Goal: Find specific page/section: Find specific page/section

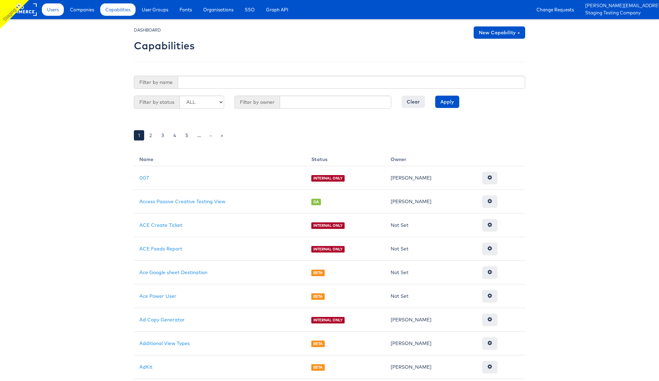
scroll to position [12, 0]
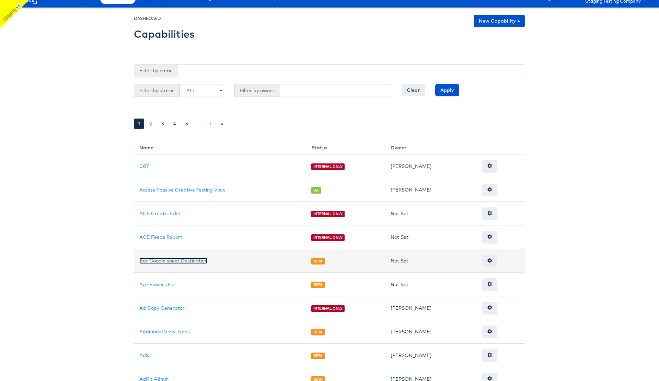
click at [183, 261] on link "Ace Google sheet Destination" at bounding box center [173, 261] width 68 height 6
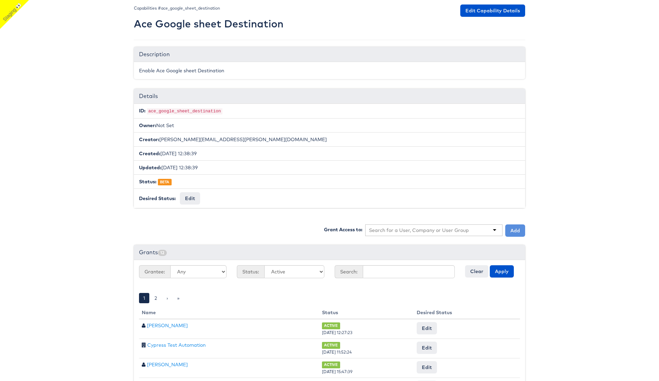
scroll to position [33, 0]
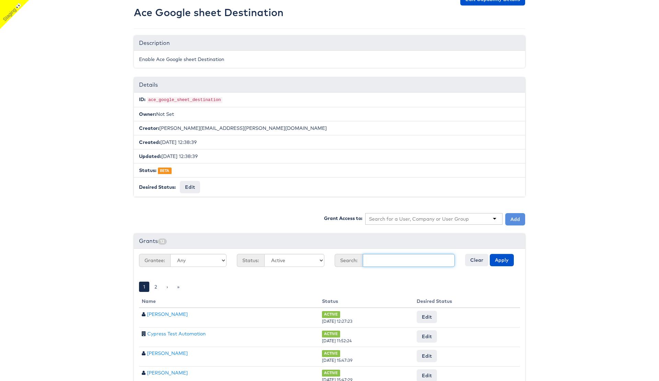
click at [386, 258] on input "text" at bounding box center [409, 260] width 92 height 13
click at [505, 259] on button "Apply" at bounding box center [502, 260] width 24 height 12
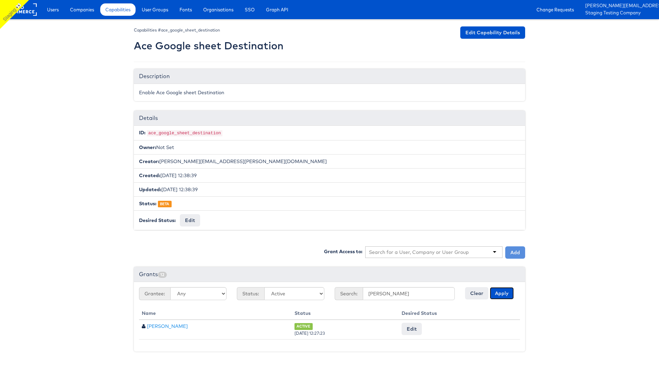
scroll to position [0, 0]
click at [371, 294] on input "[PERSON_NAME]" at bounding box center [409, 293] width 92 height 13
click at [490, 287] on button "Apply" at bounding box center [502, 293] width 24 height 12
click at [374, 295] on input "[PERSON_NAME]" at bounding box center [409, 293] width 92 height 13
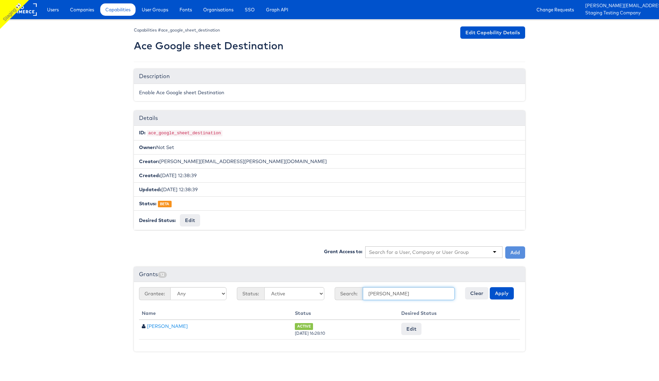
click at [374, 295] on input "[PERSON_NAME]" at bounding box center [409, 293] width 92 height 13
type input "staff"
click at [490, 287] on button "Apply" at bounding box center [502, 293] width 24 height 12
click at [374, 298] on input "staff" at bounding box center [409, 293] width 92 height 13
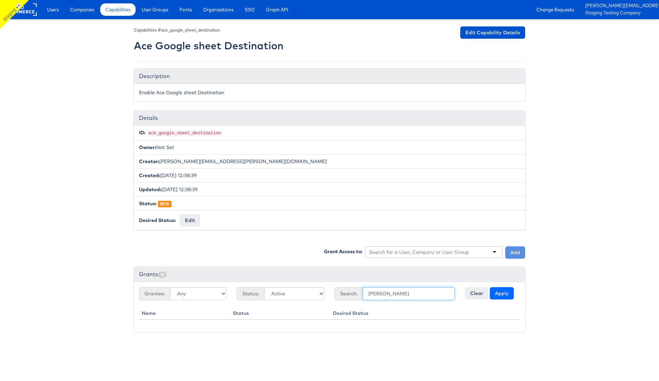
type input "colin"
click at [496, 294] on button "Apply" at bounding box center [502, 293] width 24 height 12
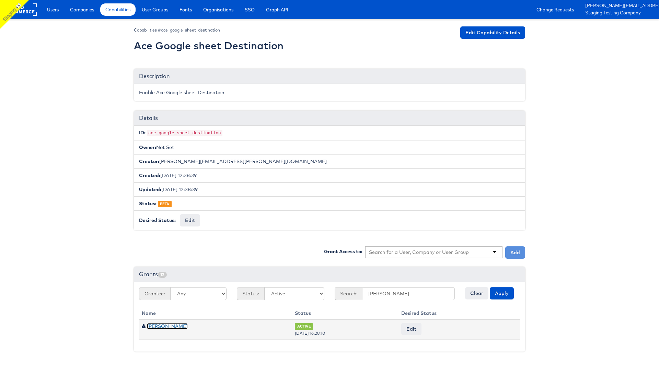
click at [169, 326] on link "Colin Clarke" at bounding box center [167, 327] width 41 height 6
click at [412, 328] on button "Edit" at bounding box center [411, 329] width 20 height 12
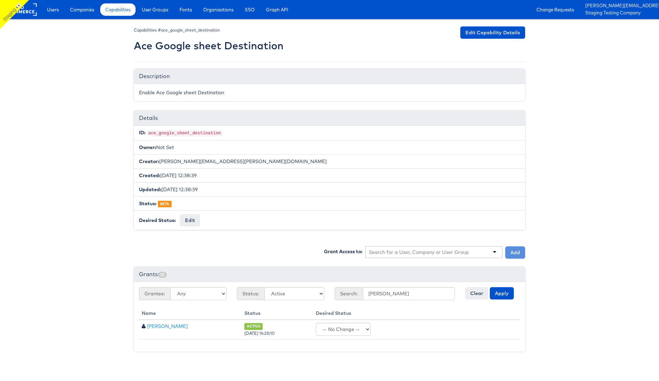
click at [59, 212] on body "Users Companies Capabilities User Groups Fonts Organisations SSO Graph API Chan…" at bounding box center [329, 181] width 659 height 362
click at [123, 9] on span "Capabilities" at bounding box center [117, 9] width 25 height 7
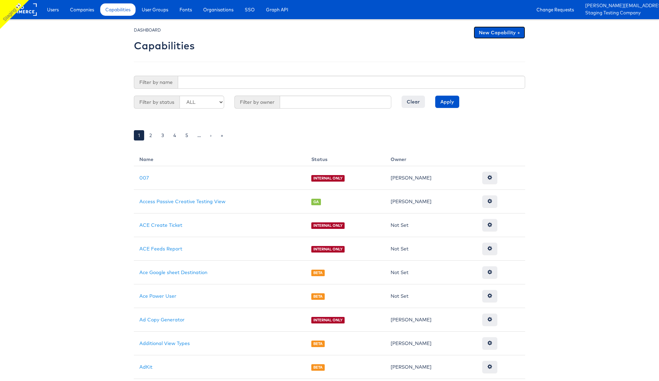
click at [492, 33] on link "New Capability +" at bounding box center [498, 32] width 51 height 12
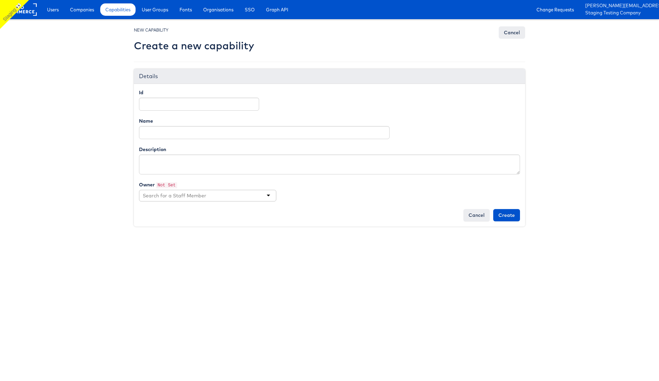
click at [262, 196] on div at bounding box center [207, 196] width 137 height 12
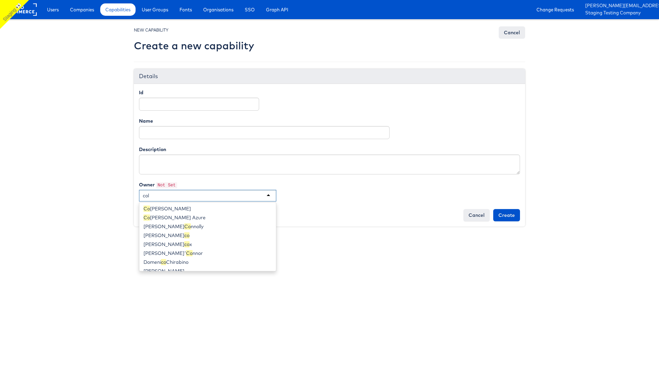
type input "coli"
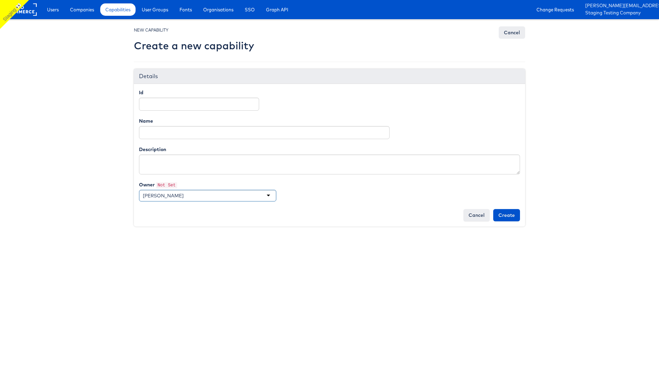
click at [89, 191] on body "Users Companies Capabilities User Groups Fonts Organisations SSO Graph API Chan…" at bounding box center [329, 118] width 659 height 236
click at [88, 13] on span "Companies" at bounding box center [82, 9] width 24 height 7
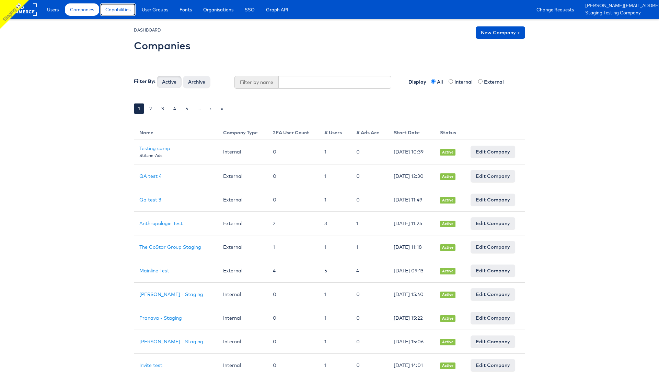
click at [125, 12] on span "Capabilities" at bounding box center [117, 9] width 25 height 7
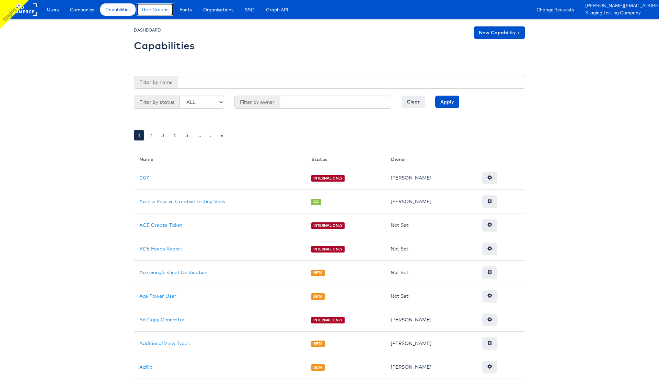
click at [161, 10] on span "User Groups" at bounding box center [155, 9] width 26 height 7
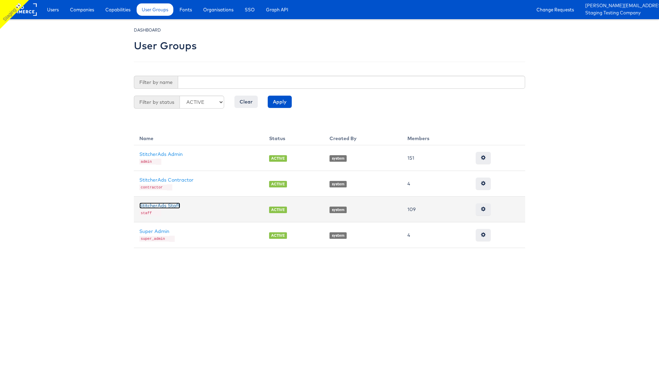
click at [168, 203] on link "StitcherAds Staff" at bounding box center [159, 206] width 41 height 6
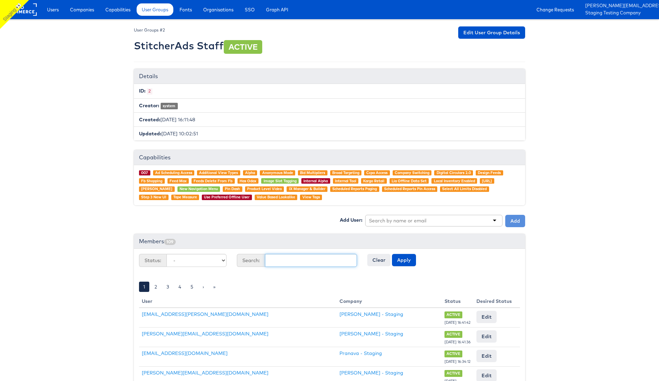
click at [288, 260] on input "text" at bounding box center [311, 260] width 92 height 13
click at [404, 262] on button "Apply" at bounding box center [404, 260] width 24 height 12
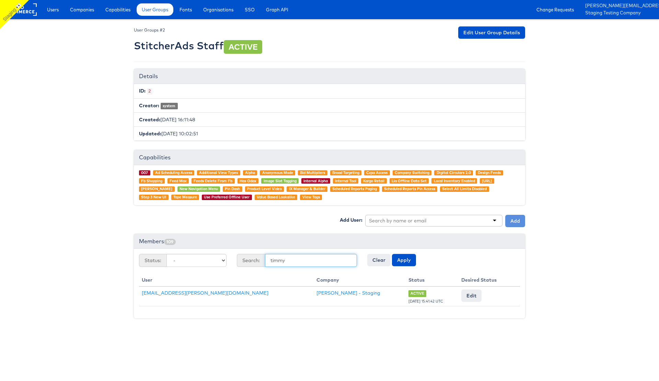
click at [276, 262] on input "timmy" at bounding box center [311, 260] width 92 height 13
type input "[PERSON_NAME]"
click at [402, 263] on button "Apply" at bounding box center [404, 260] width 24 height 12
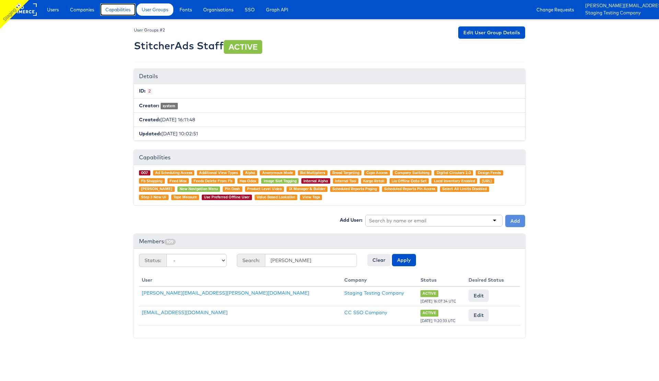
click at [121, 11] on span "Capabilities" at bounding box center [117, 9] width 25 height 7
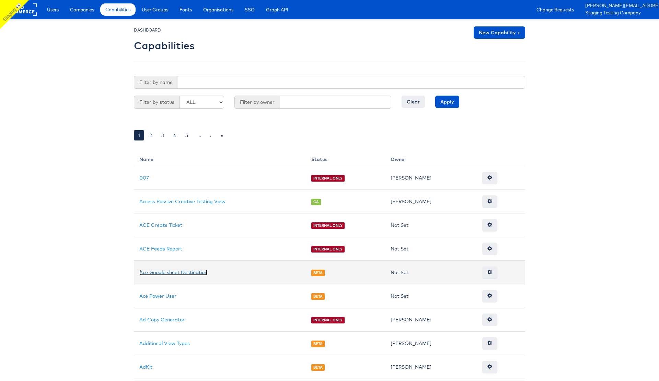
click at [156, 274] on link "Ace Google sheet Destination" at bounding box center [173, 273] width 68 height 6
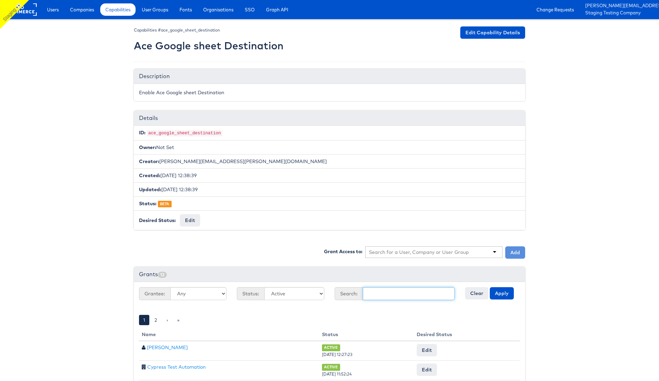
click at [373, 294] on input "text" at bounding box center [409, 293] width 92 height 13
type input "colin"
click at [499, 290] on button "Apply" at bounding box center [502, 293] width 24 height 12
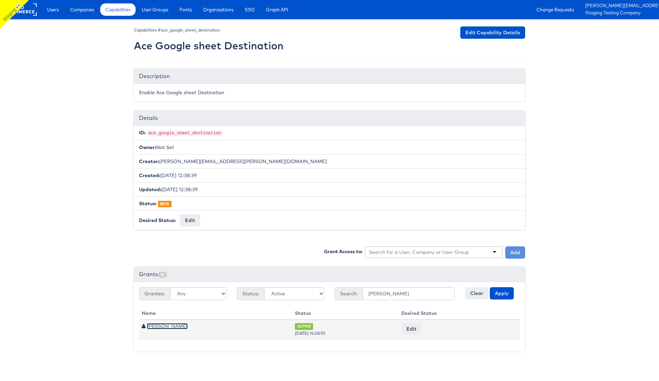
click at [156, 327] on link "[PERSON_NAME]" at bounding box center [167, 327] width 41 height 6
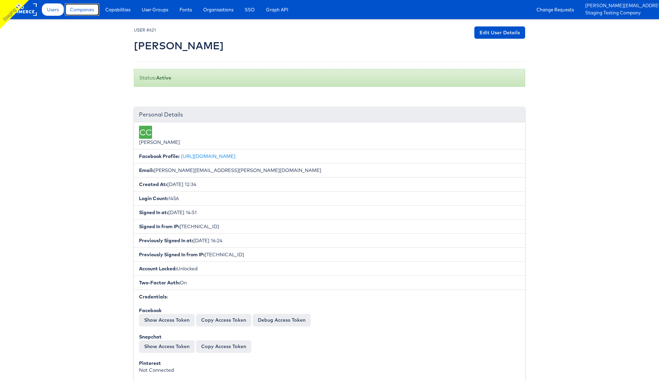
click at [82, 10] on span "Companies" at bounding box center [82, 9] width 24 height 7
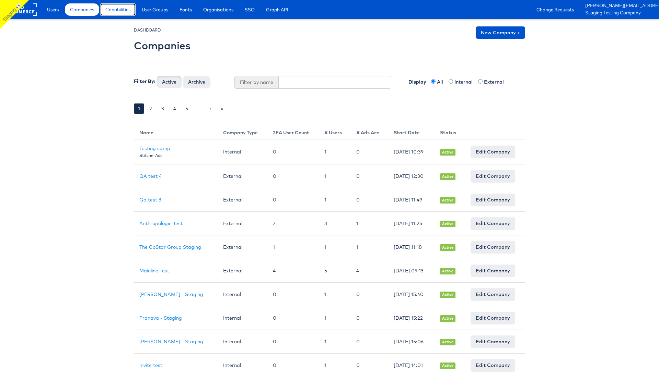
click at [120, 10] on span "Capabilities" at bounding box center [117, 9] width 25 height 7
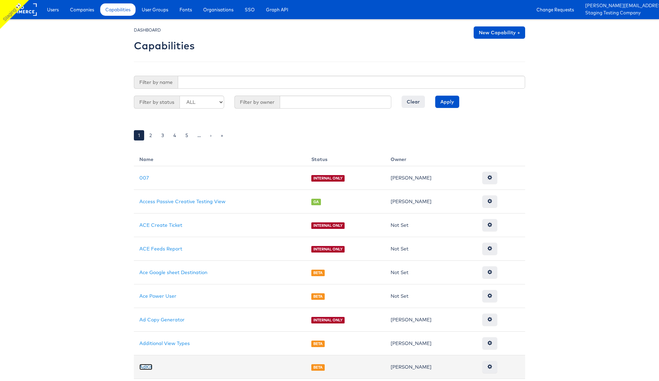
click at [148, 368] on link "AdKit" at bounding box center [145, 367] width 13 height 6
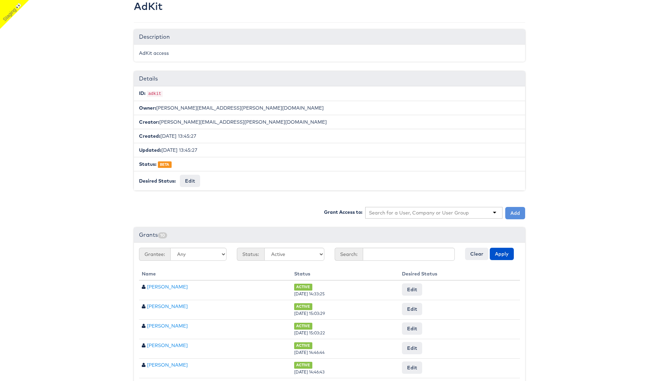
scroll to position [155, 0]
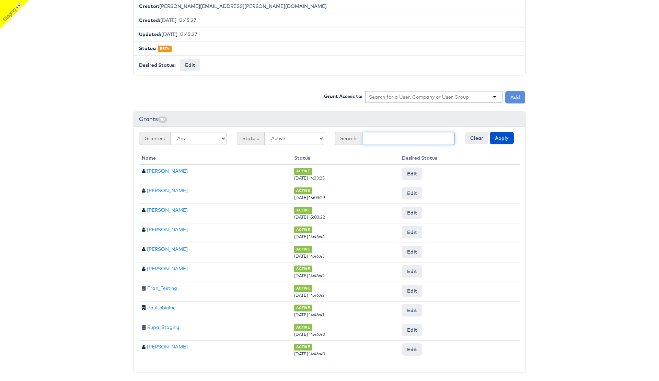
click at [379, 139] on input "text" at bounding box center [409, 138] width 92 height 13
type input "[PERSON_NAME]"
click at [503, 134] on button "Apply" at bounding box center [502, 138] width 24 height 12
